Goal: Book appointment/travel/reservation

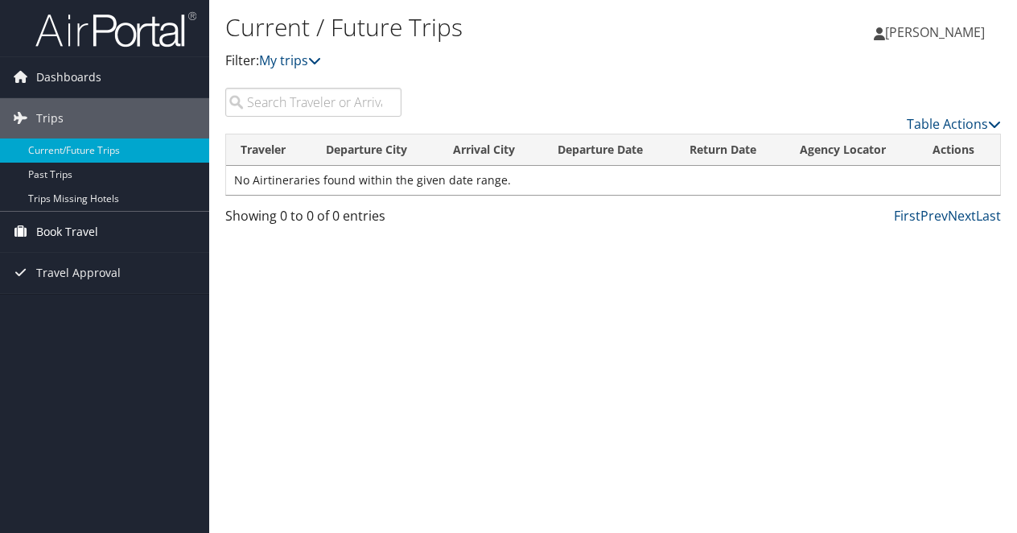
click at [84, 231] on span "Book Travel" at bounding box center [67, 232] width 62 height 40
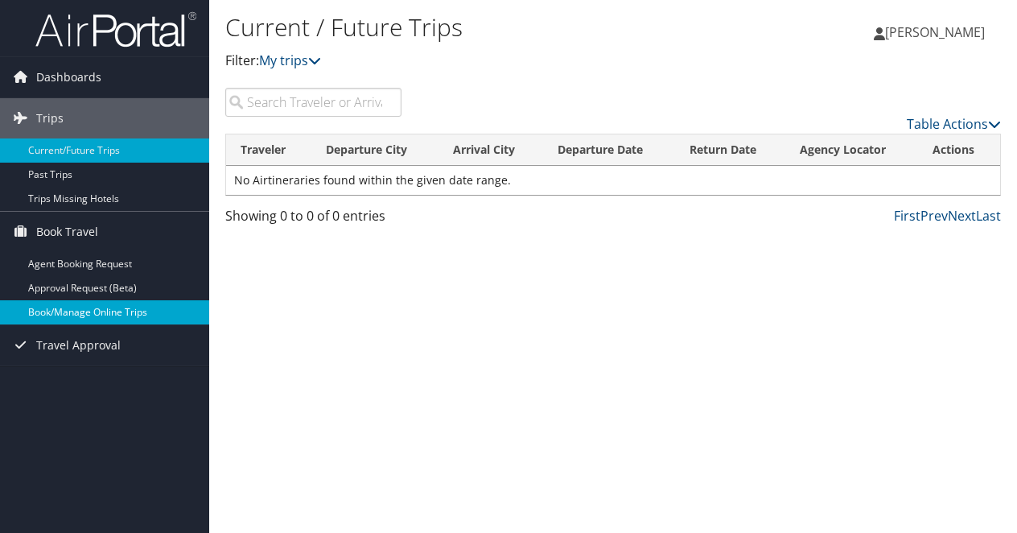
click at [85, 315] on link "Book/Manage Online Trips" at bounding box center [104, 312] width 209 height 24
